Goal: Transaction & Acquisition: Book appointment/travel/reservation

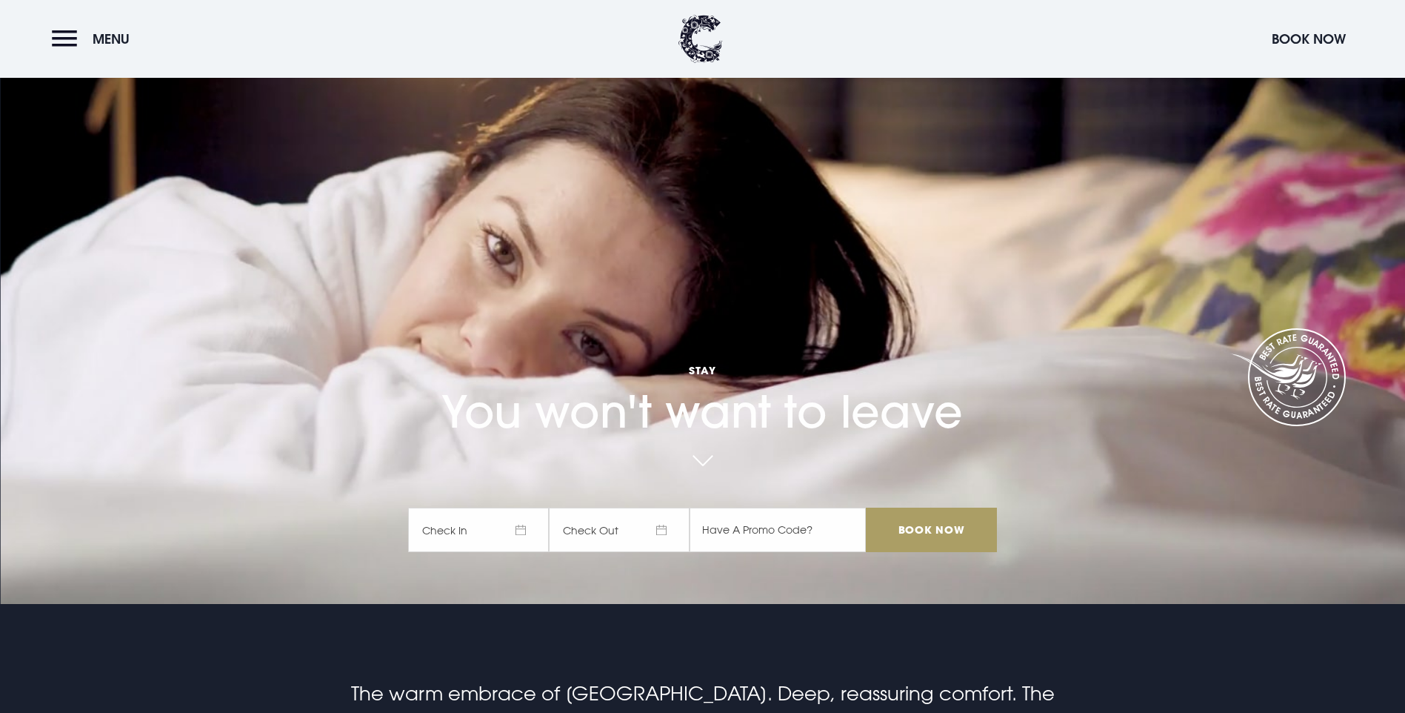
scroll to position [74, 0]
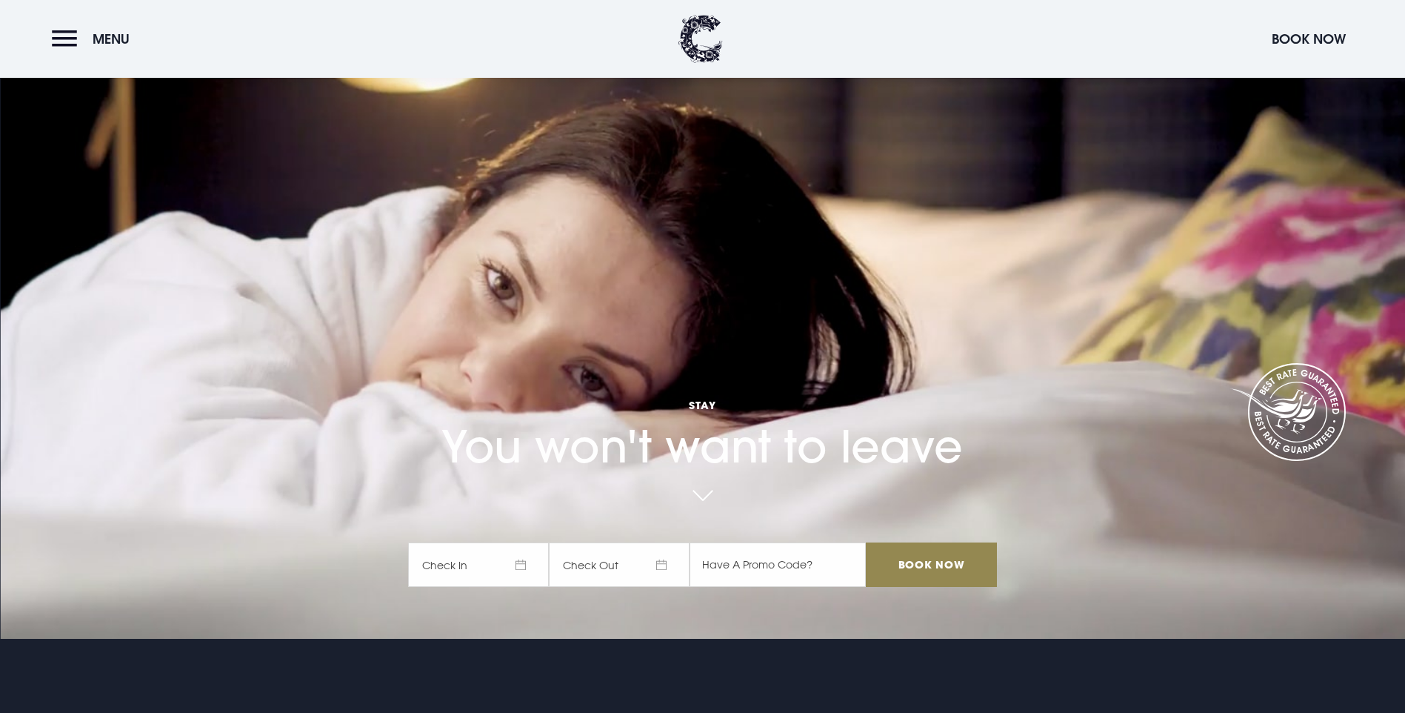
click at [526, 542] on span "Check In" at bounding box center [478, 564] width 141 height 44
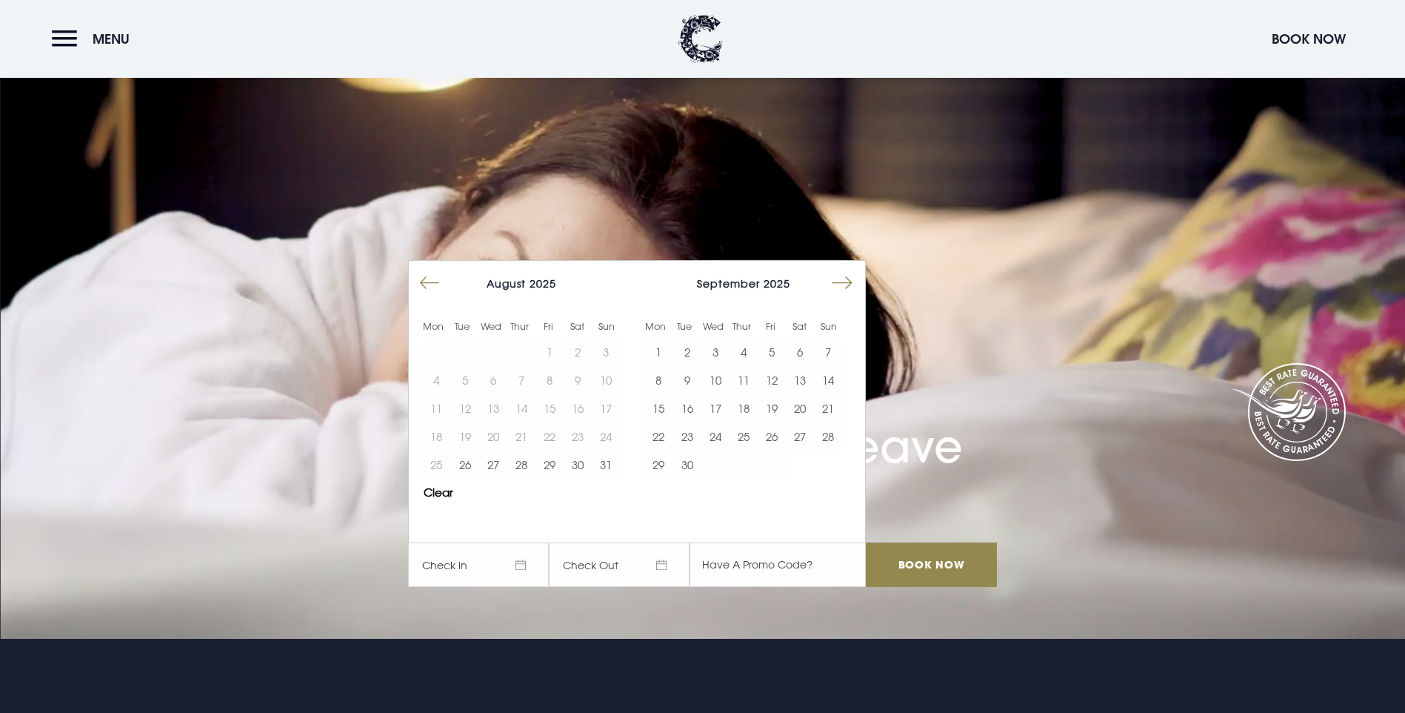
click at [839, 269] on button "Move forward to switch to the next month." at bounding box center [842, 283] width 28 height 28
click at [810, 366] on button "13" at bounding box center [800, 380] width 28 height 28
click at [922, 542] on input "Book Now" at bounding box center [931, 564] width 130 height 44
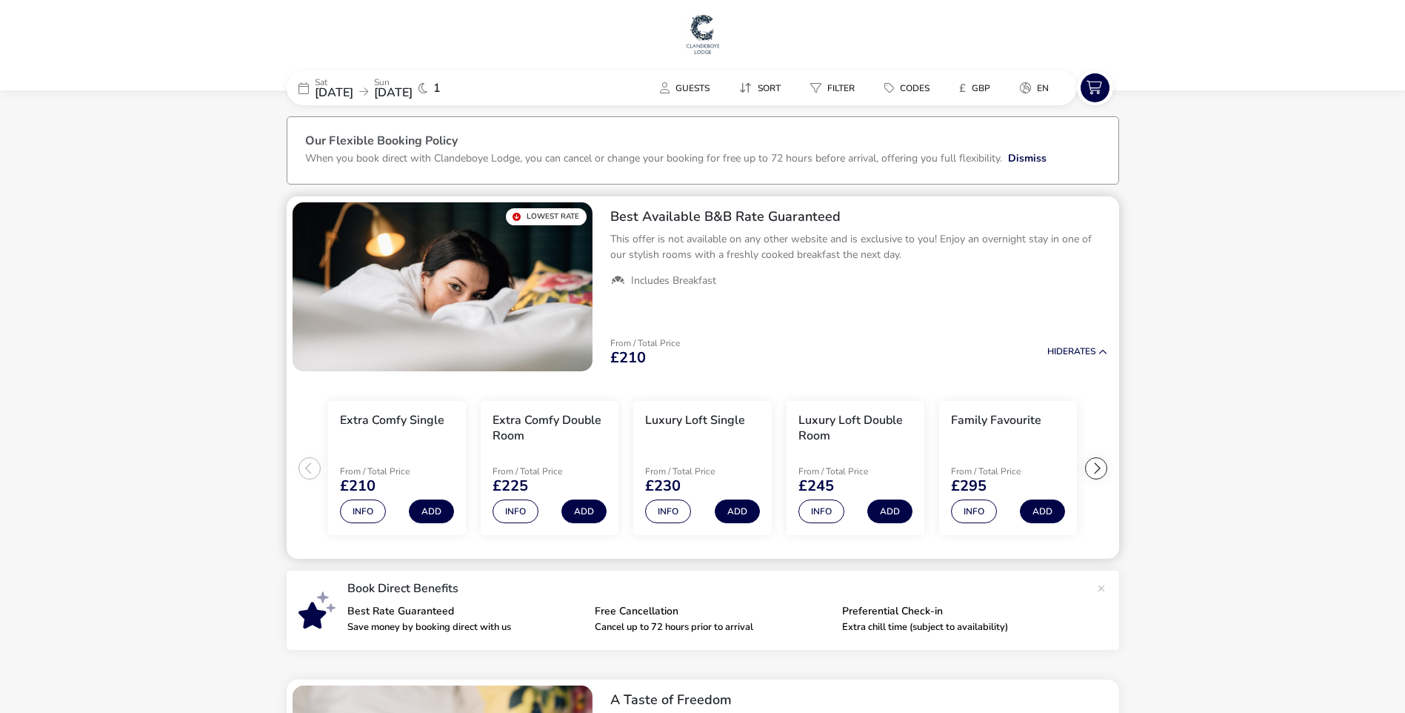
click at [686, 215] on h2 "Best Available B&B Rate Guaranteed" at bounding box center [858, 216] width 497 height 17
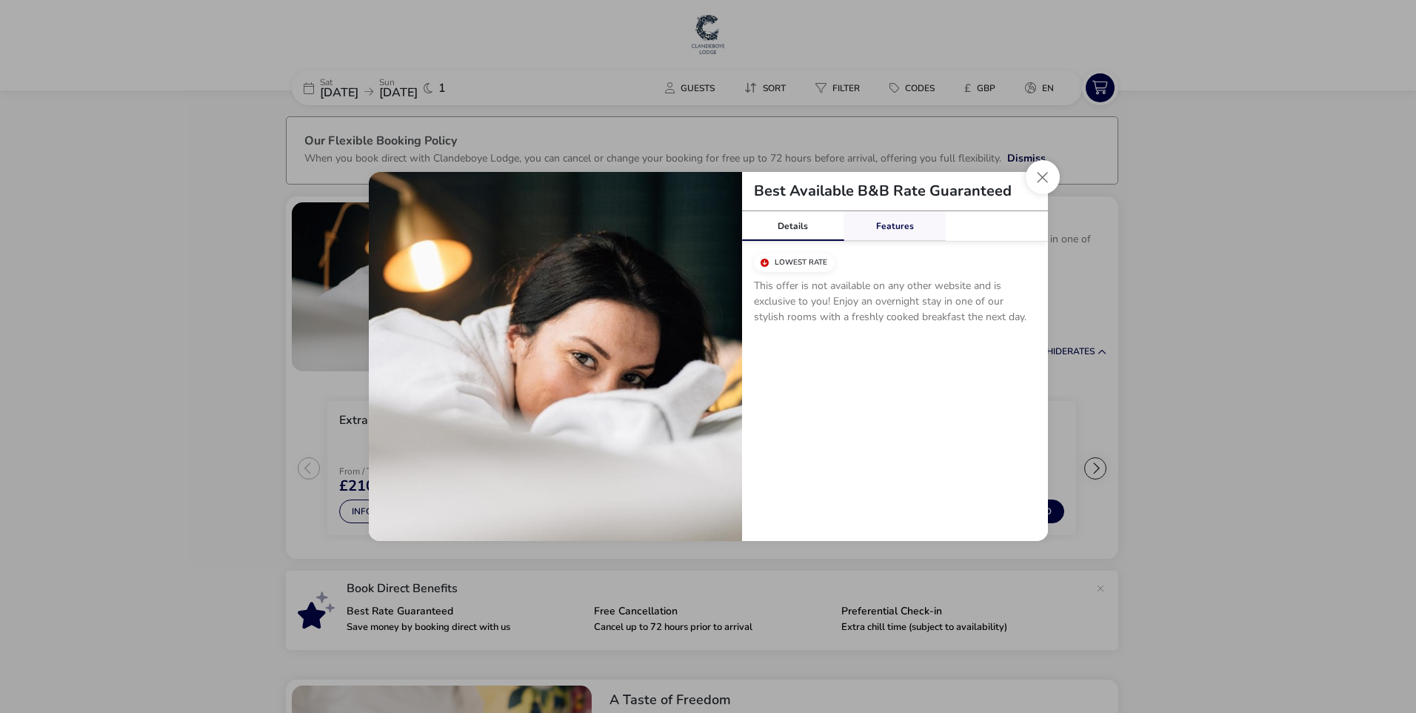
click at [886, 223] on link "Features" at bounding box center [895, 226] width 102 height 30
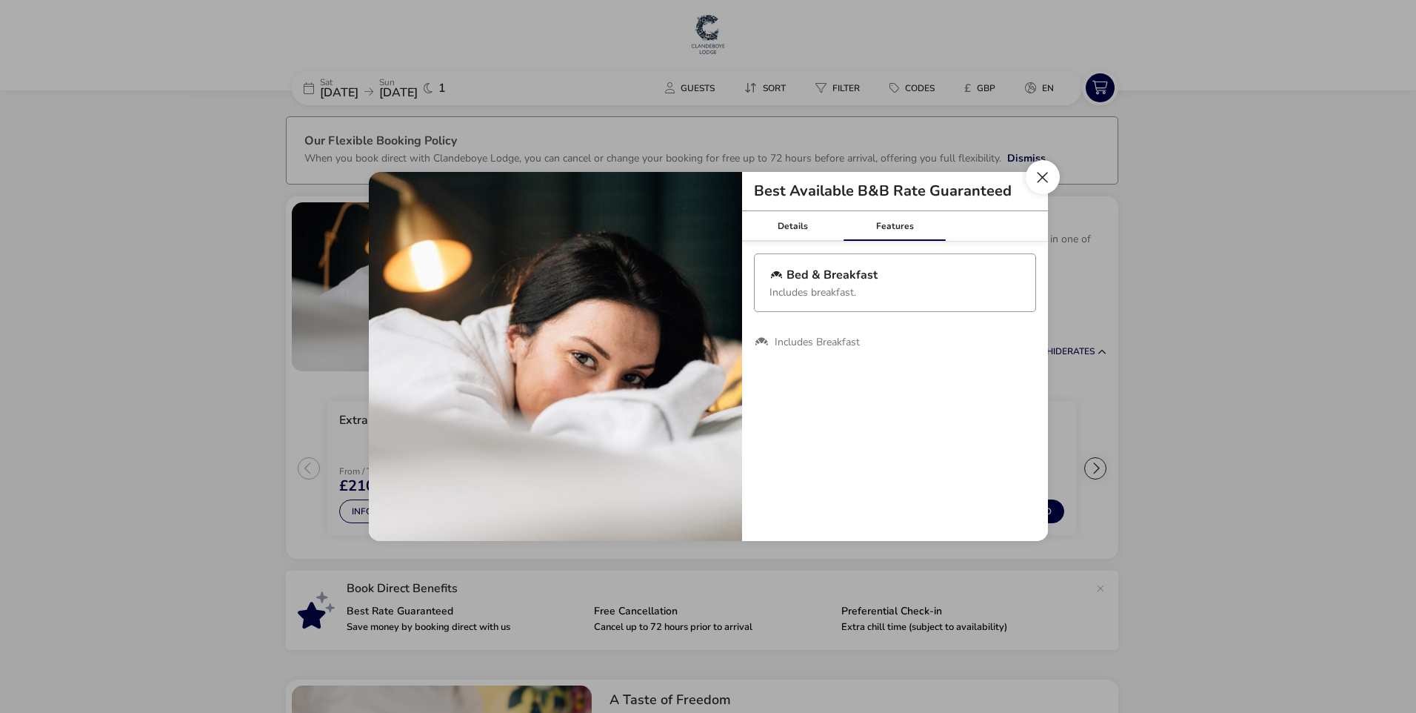
click at [1036, 168] on button "Close modal" at bounding box center [1043, 177] width 34 height 34
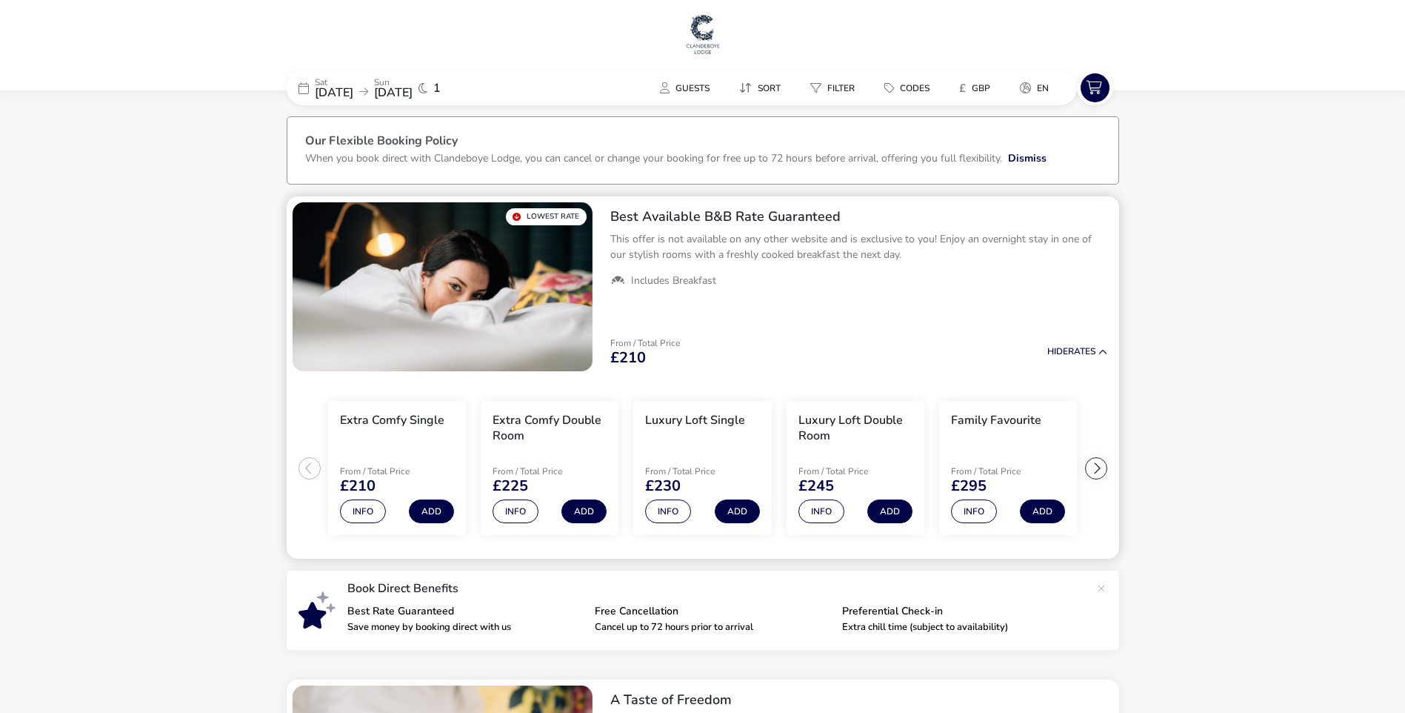
click at [1093, 468] on div at bounding box center [1096, 468] width 22 height 22
click at [1093, 468] on ul "Extra Comfy Single From / Total Price £210 Info Add Extra Comfy Double Room Fro…" at bounding box center [703, 468] width 833 height 182
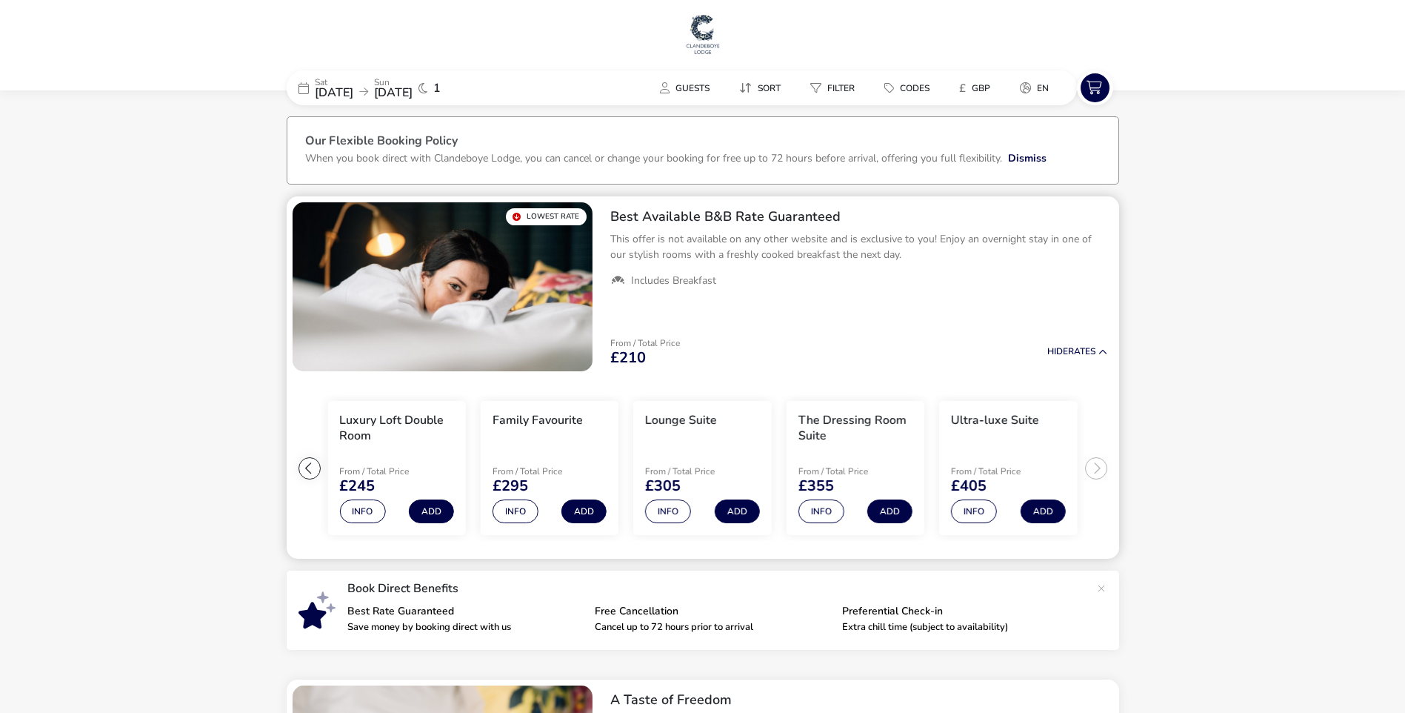
click at [309, 463] on div at bounding box center [310, 468] width 22 height 22
click at [964, 517] on button "Info" at bounding box center [974, 511] width 46 height 24
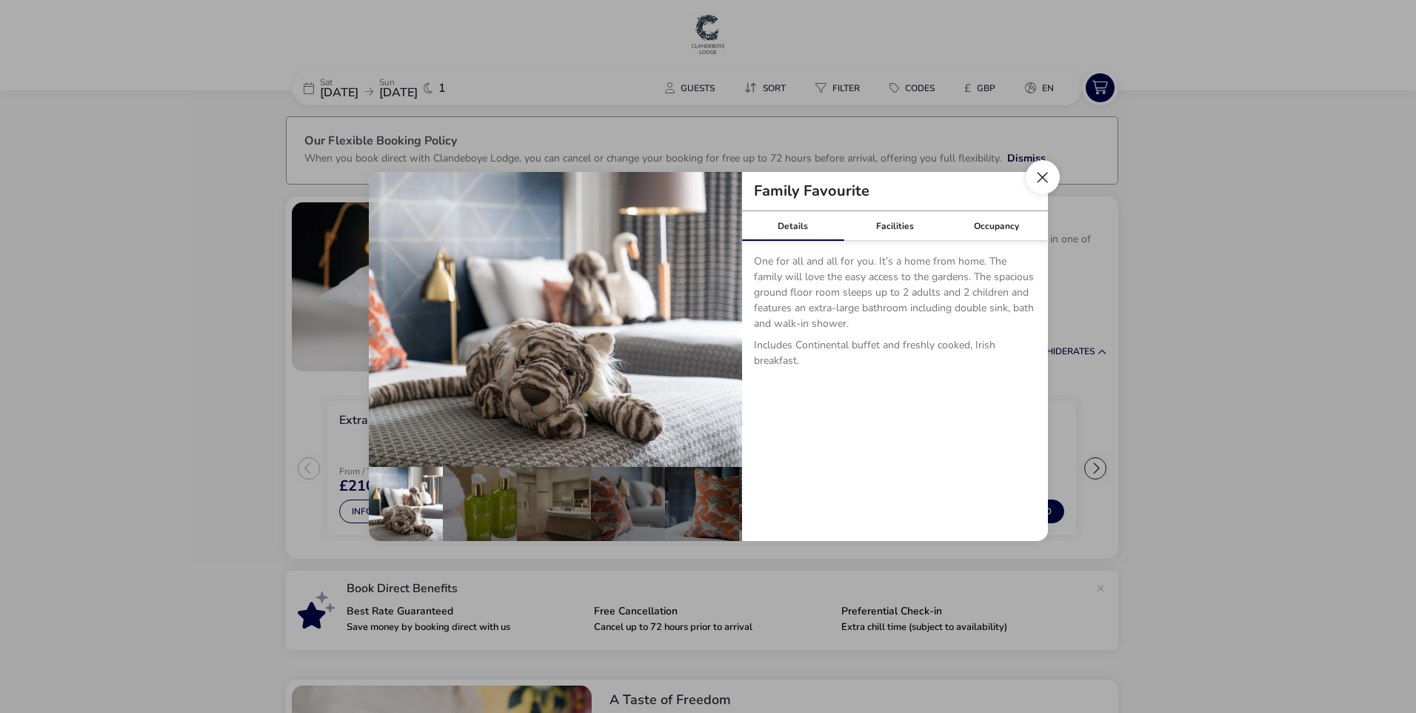
click at [1041, 185] on button "Close dialog" at bounding box center [1043, 177] width 34 height 34
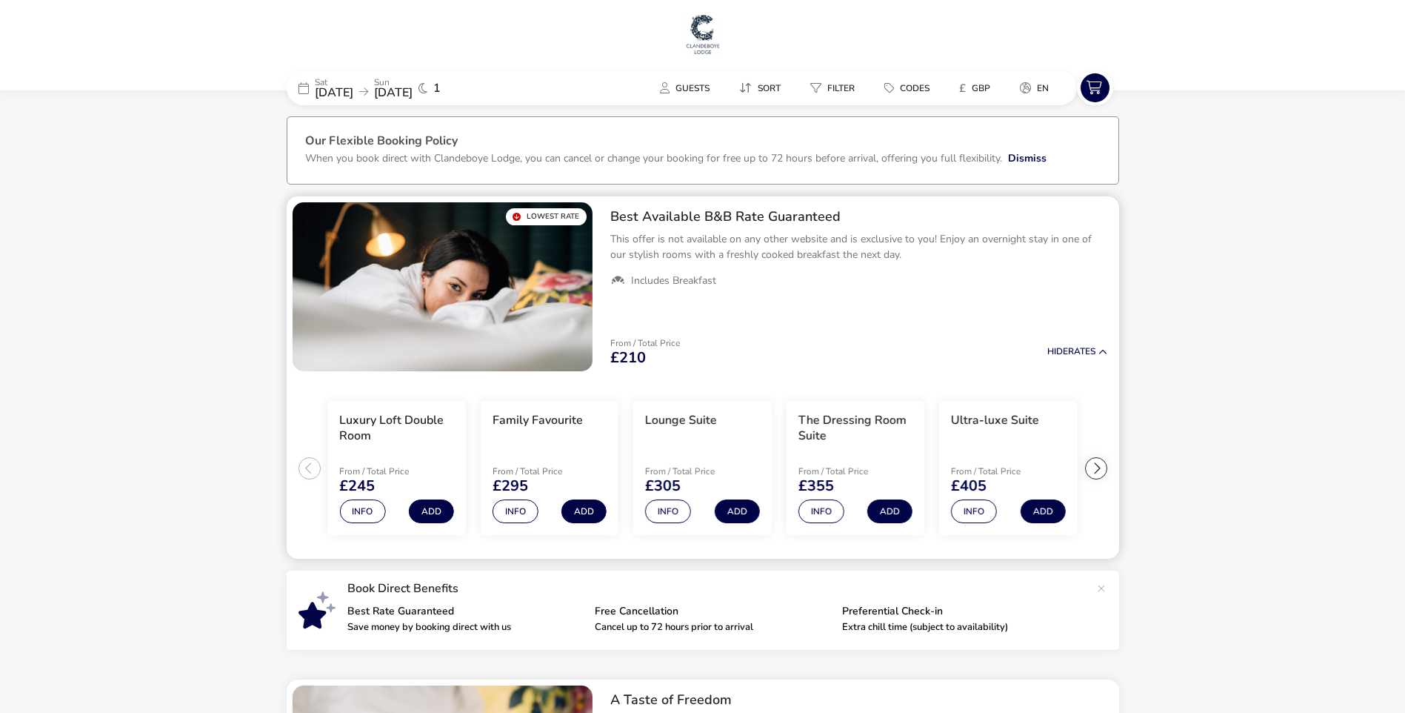
click at [308, 464] on ul "Extra Comfy Single From / Total Price £210 Info Add Extra Comfy Double Room Fro…" at bounding box center [703, 468] width 833 height 182
click at [505, 510] on button "Info" at bounding box center [516, 511] width 46 height 24
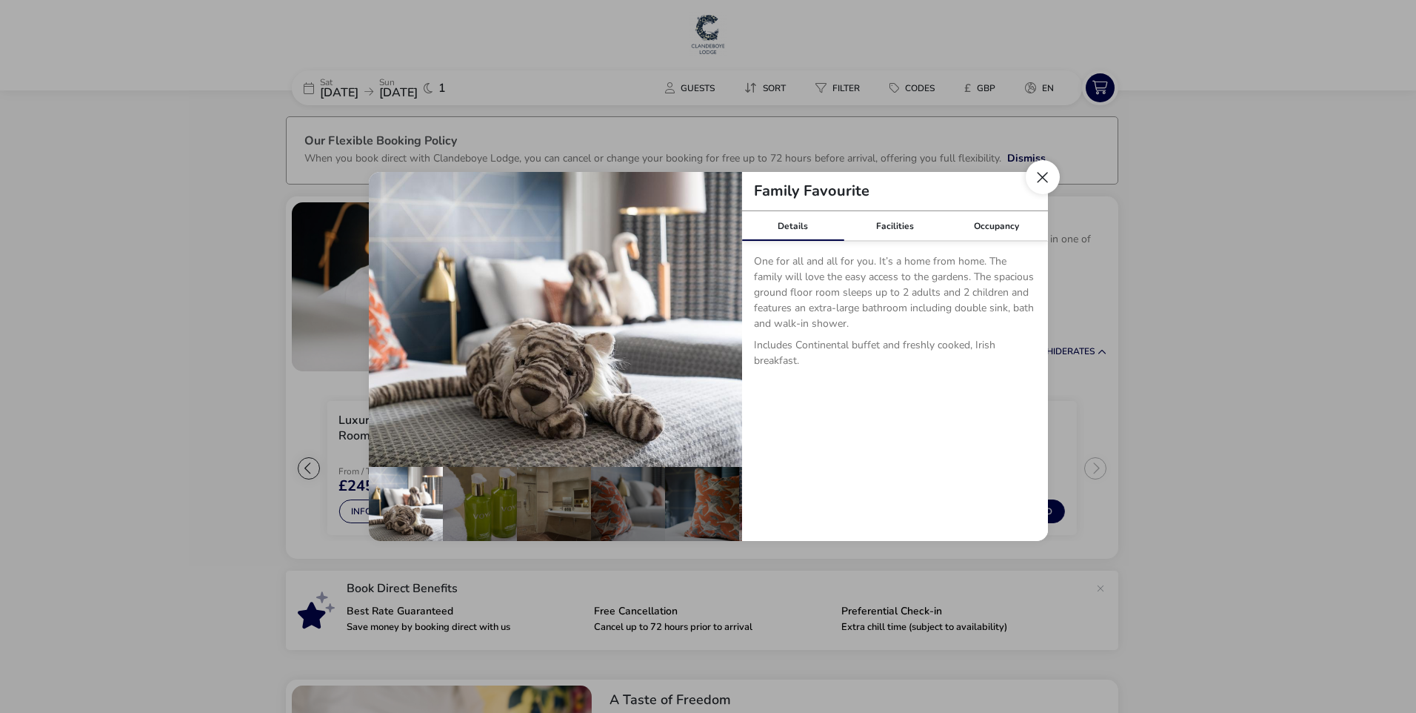
click at [1041, 176] on button "Close dialog" at bounding box center [1043, 177] width 34 height 34
